Goal: Information Seeking & Learning: Learn about a topic

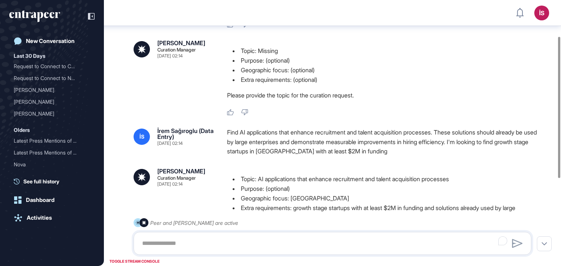
scroll to position [68, 0]
click at [250, 134] on div "Find AI applications that enhance recruitment and talent acquisition processes.…" at bounding box center [382, 142] width 310 height 29
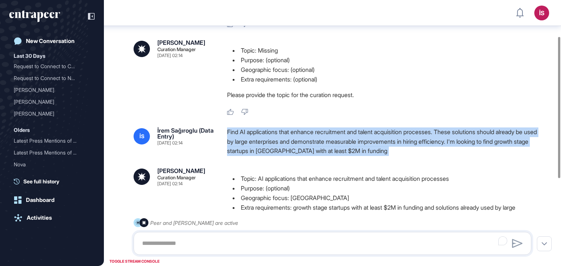
click at [250, 134] on div "Find AI applications that enhance recruitment and talent acquisition processes.…" at bounding box center [382, 142] width 310 height 29
copy div "Find AI applications that enhance recruitment and talent acquisition processes.…"
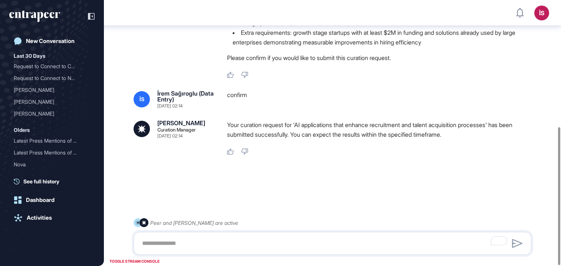
scroll to position [244, 0]
